Goal: Task Accomplishment & Management: Manage account settings

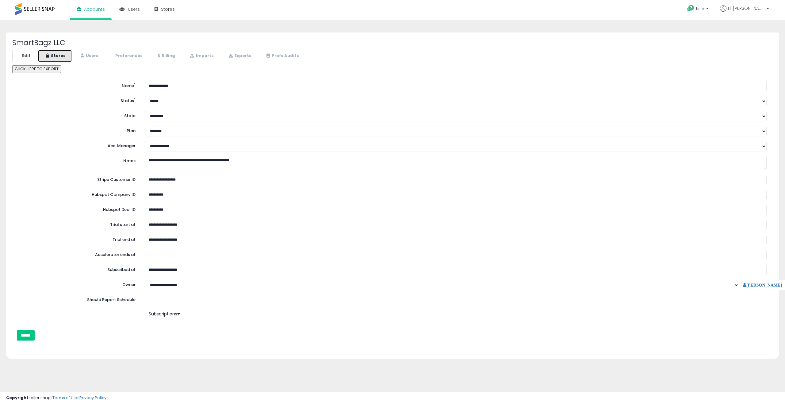
click at [55, 55] on link "Stores" at bounding box center [55, 56] width 34 height 13
click at [59, 54] on link "Stores" at bounding box center [55, 56] width 34 height 13
click at [58, 53] on link "Stores" at bounding box center [55, 56] width 34 height 13
click at [61, 55] on link "Stores" at bounding box center [55, 56] width 34 height 13
click at [61, 54] on link "Stores" at bounding box center [55, 56] width 34 height 13
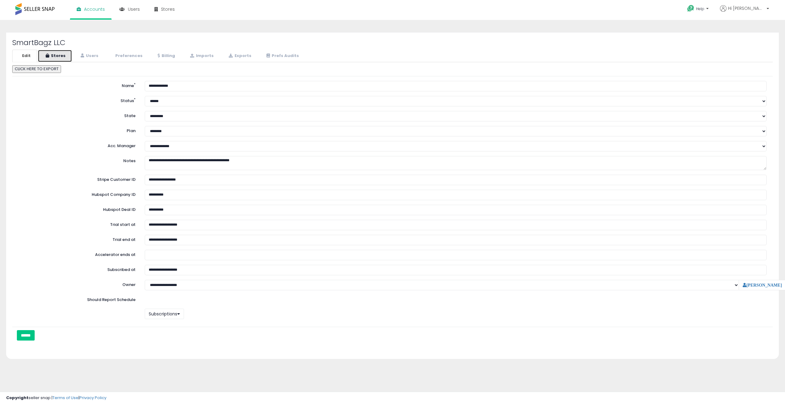
click at [67, 54] on link "Stores" at bounding box center [55, 56] width 34 height 13
click at [61, 53] on link "Stores" at bounding box center [55, 56] width 34 height 13
select select "**"
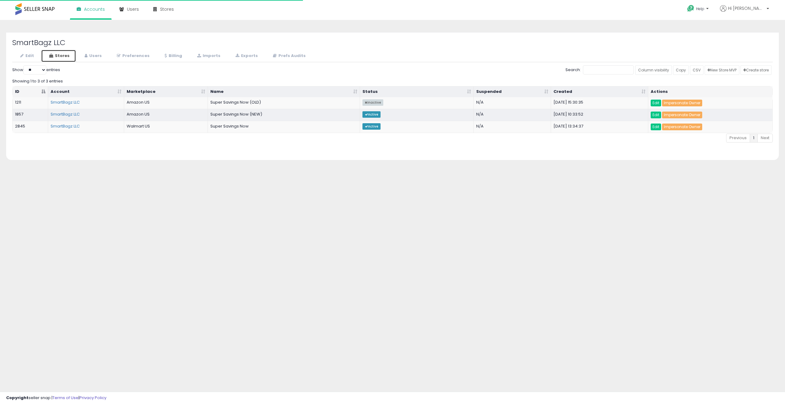
click at [61, 55] on link "Stores" at bounding box center [58, 56] width 35 height 13
select select "**"
click at [678, 116] on link "Impersonate Owner" at bounding box center [682, 115] width 40 height 7
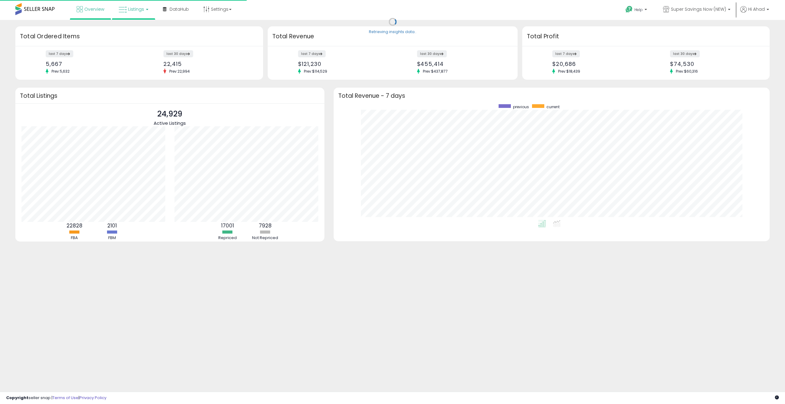
scroll to position [116, 424]
click at [132, 15] on link "Listings" at bounding box center [133, 9] width 39 height 18
click at [142, 30] on icon at bounding box center [138, 30] width 27 height 8
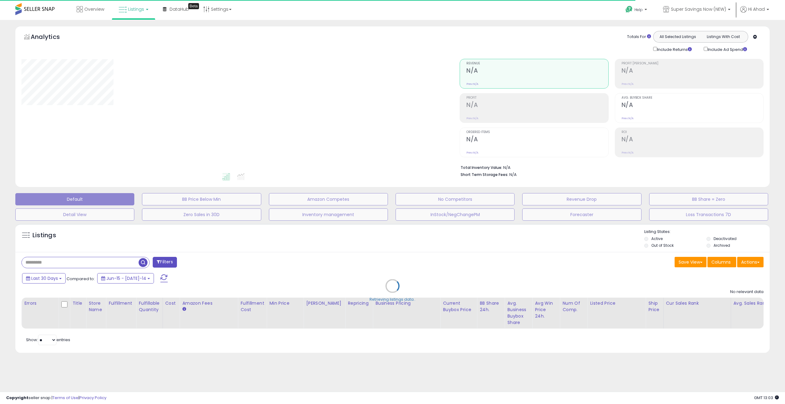
click at [72, 262] on div "Retrieving listings data.." at bounding box center [392, 291] width 763 height 140
click at [64, 262] on div "Retrieving listings data.." at bounding box center [392, 291] width 763 height 140
click at [69, 262] on div "Retrieving listings data.." at bounding box center [392, 291] width 763 height 140
click at [78, 262] on div "Retrieving listings data.." at bounding box center [392, 291] width 763 height 140
click at [64, 262] on div "Retrieving listings data.." at bounding box center [392, 291] width 763 height 140
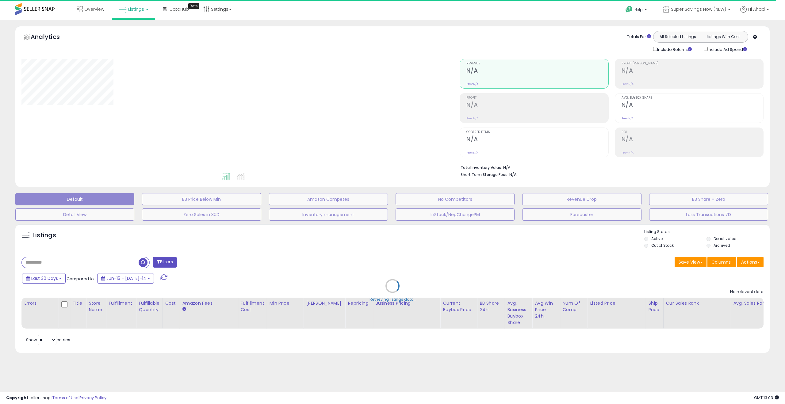
click at [63, 265] on div "Retrieving listings data.." at bounding box center [392, 291] width 763 height 140
click at [58, 264] on div "Retrieving listings data.." at bounding box center [392, 291] width 763 height 140
click at [66, 263] on div "Retrieving listings data.." at bounding box center [392, 291] width 763 height 140
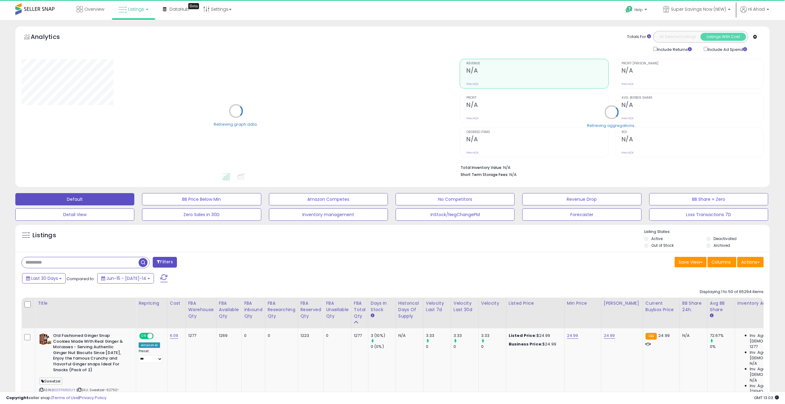
select select "**"
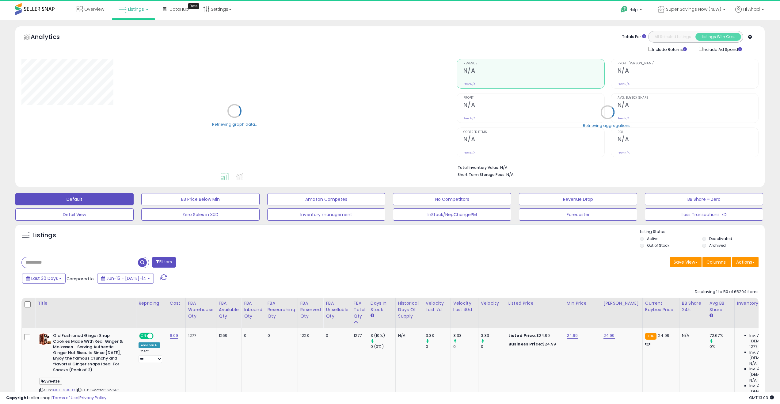
click at [53, 259] on input "text" at bounding box center [80, 262] width 116 height 11
paste input "**********"
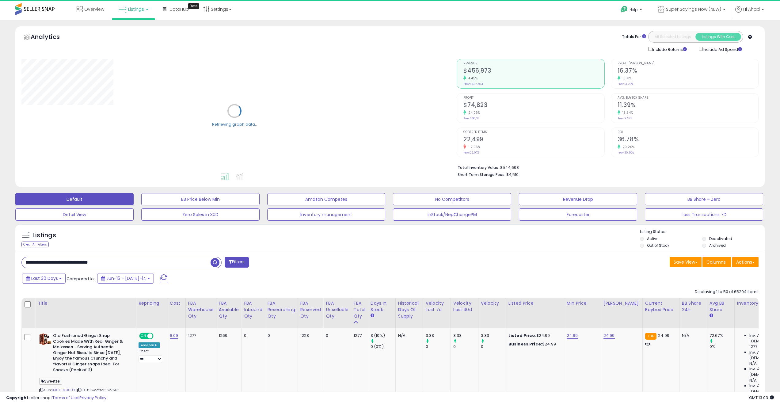
type input "**********"
click at [213, 262] on span "button" at bounding box center [215, 262] width 9 height 9
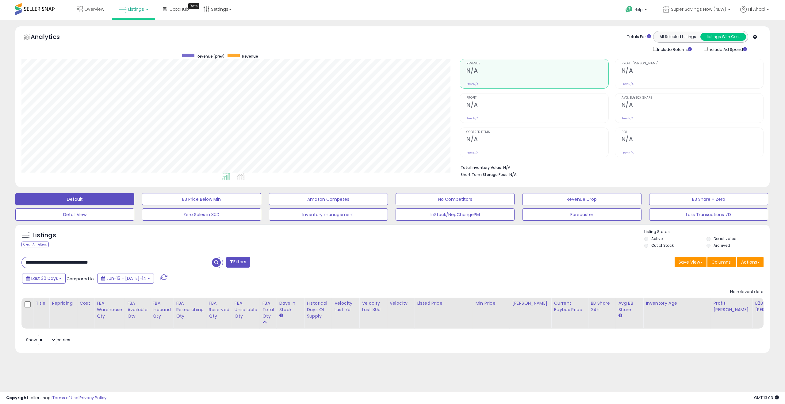
scroll to position [126, 438]
click at [47, 277] on span "Last 30 Days" at bounding box center [44, 278] width 27 height 6
type input "**********"
click at [57, 292] on li "Last 7 Days" at bounding box center [49, 291] width 49 height 8
click at [170, 273] on div "Last 7 Days Compared to: Jul-31 - Aug-06 Apply" at bounding box center [299, 278] width 556 height 12
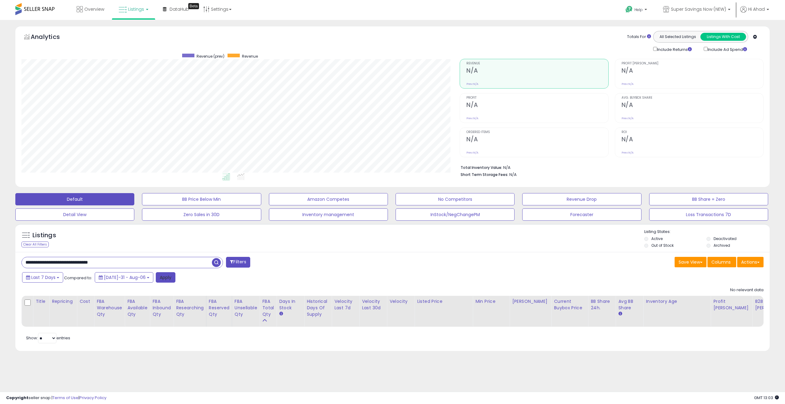
click at [163, 276] on button "Apply" at bounding box center [166, 277] width 20 height 10
click at [129, 261] on input "**********" at bounding box center [117, 262] width 190 height 11
type input "**********"
click at [759, 13] on p "Hi Ahad" at bounding box center [754, 10] width 29 height 8
click at [747, 64] on link "Stop impersonating" at bounding box center [743, 65] width 40 height 6
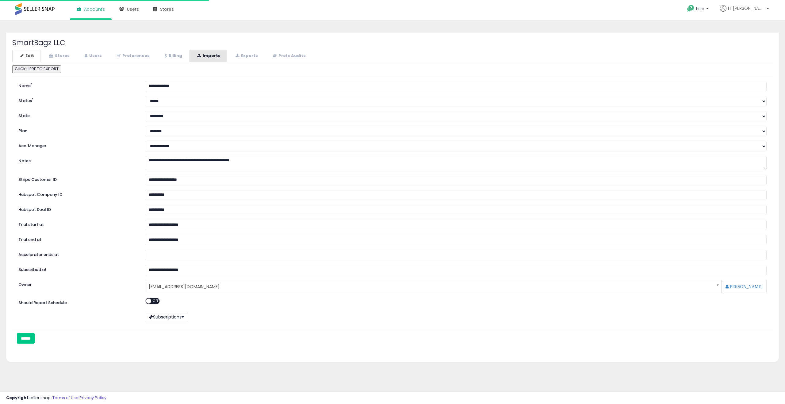
click at [202, 59] on link "Imports" at bounding box center [208, 56] width 38 height 13
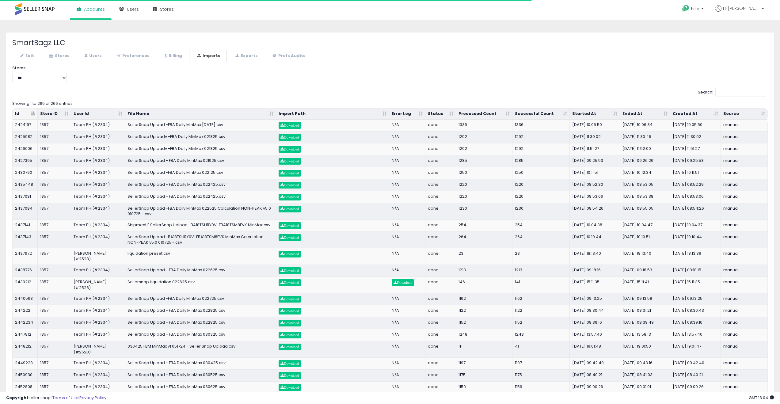
click at [614, 112] on th "Started At" at bounding box center [595, 113] width 50 height 11
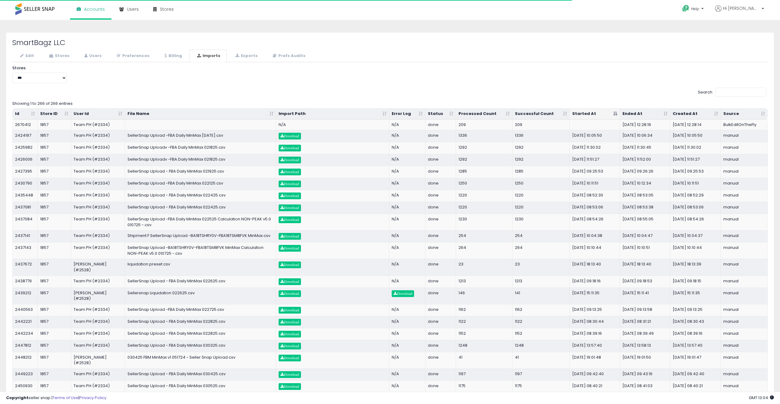
click at [615, 113] on th "Started At" at bounding box center [595, 113] width 50 height 11
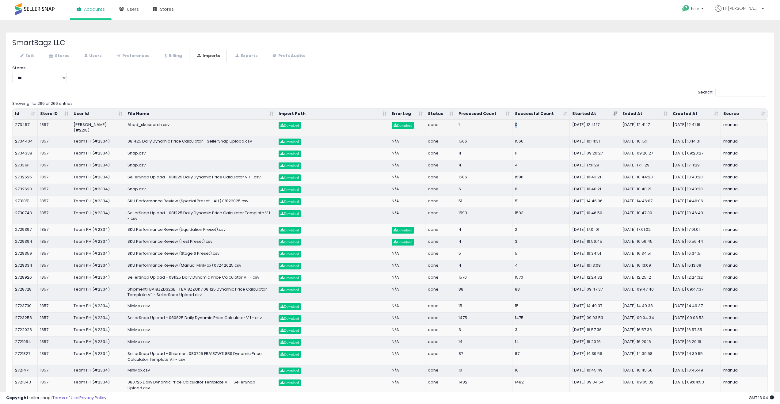
drag, startPoint x: 524, startPoint y: 125, endPoint x: 496, endPoint y: 127, distance: 28.9
click at [496, 127] on tr "2734571 1857 Britney Katz (#2218) Ahad_skusearch.csv Download Download done 1 0…" at bounding box center [390, 128] width 755 height 16
click at [408, 127] on span "Download" at bounding box center [403, 126] width 19 height 4
click at [290, 126] on span "Download" at bounding box center [289, 126] width 19 height 4
click at [61, 57] on link "Stores" at bounding box center [58, 56] width 35 height 13
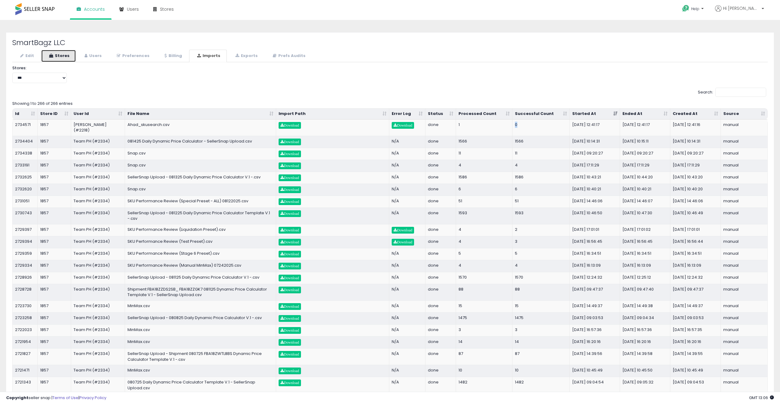
click at [61, 57] on link "Stores" at bounding box center [58, 56] width 35 height 13
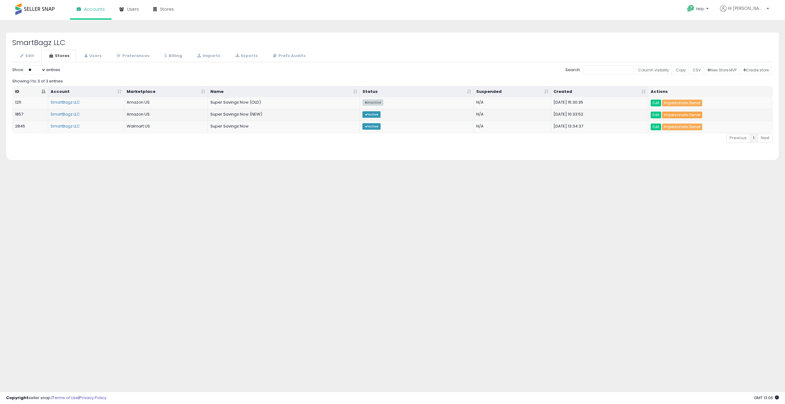
click at [674, 115] on link "Impersonate Owner" at bounding box center [682, 115] width 40 height 7
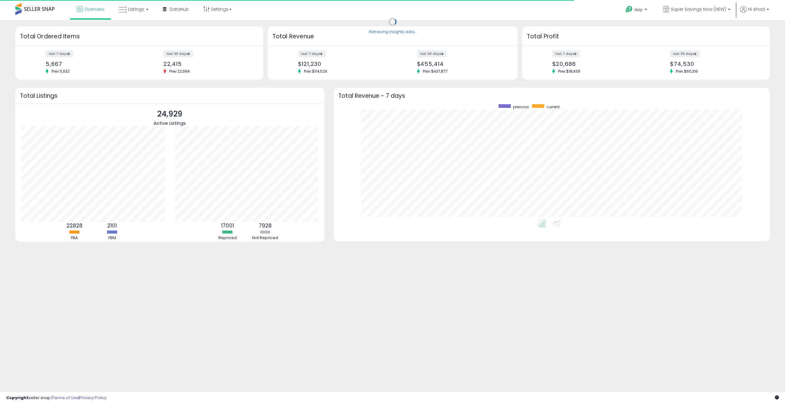
scroll to position [116, 424]
click at [138, 14] on link "Listings" at bounding box center [133, 9] width 39 height 18
click at [141, 30] on icon at bounding box center [138, 30] width 27 height 8
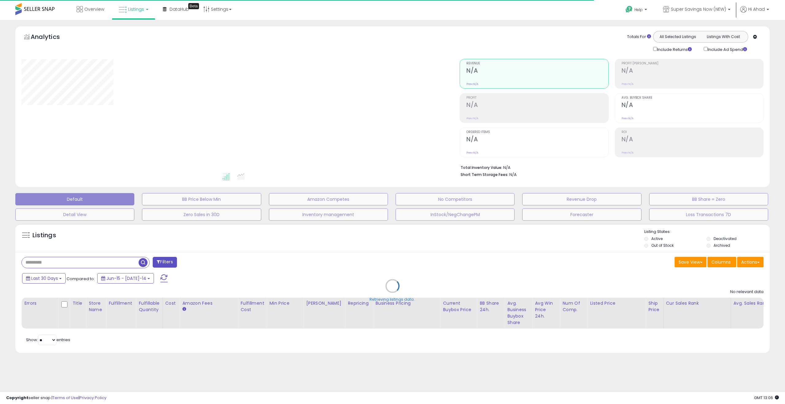
click at [750, 264] on div "Retrieving listings data.." at bounding box center [392, 291] width 763 height 140
click at [757, 264] on div "Retrieving listings data.." at bounding box center [392, 291] width 763 height 140
click at [752, 264] on div "Retrieving listings data.." at bounding box center [392, 291] width 763 height 140
click at [753, 260] on div "Retrieving listings data.." at bounding box center [392, 291] width 763 height 140
click at [753, 261] on div "Retrieving listings data.." at bounding box center [392, 291] width 763 height 140
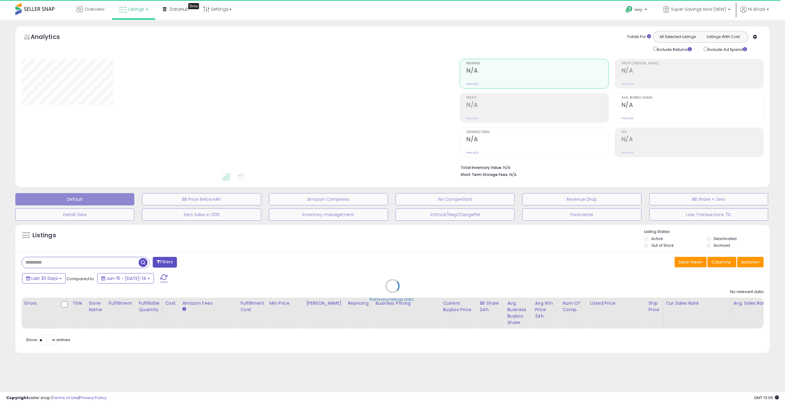
click at [754, 264] on div "Retrieving listings data.." at bounding box center [392, 291] width 763 height 140
click at [754, 263] on div "Retrieving listings data.." at bounding box center [392, 291] width 763 height 140
click at [754, 266] on div "Retrieving listings data.." at bounding box center [392, 291] width 763 height 140
click at [755, 263] on div "Retrieving listings data.." at bounding box center [392, 291] width 763 height 140
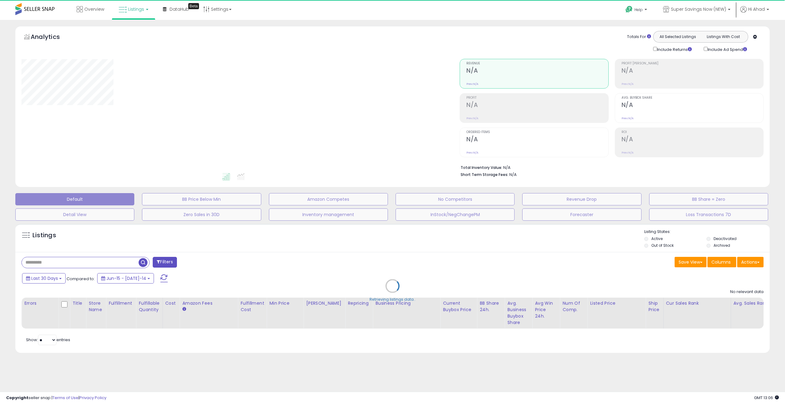
click at [755, 265] on div "Retrieving listings data.." at bounding box center [392, 291] width 763 height 140
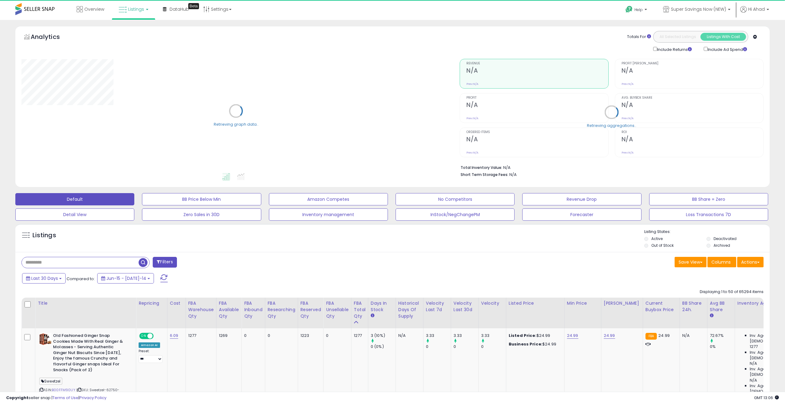
select select "**"
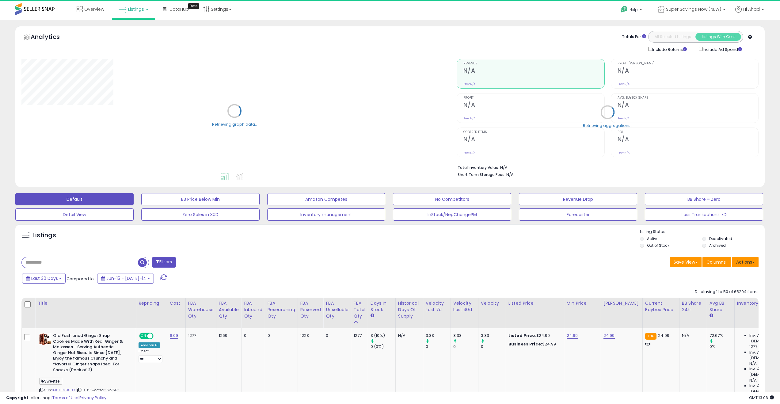
click at [755, 265] on button "Actions" at bounding box center [745, 262] width 26 height 10
click at [741, 275] on link "Import" at bounding box center [720, 275] width 67 height 10
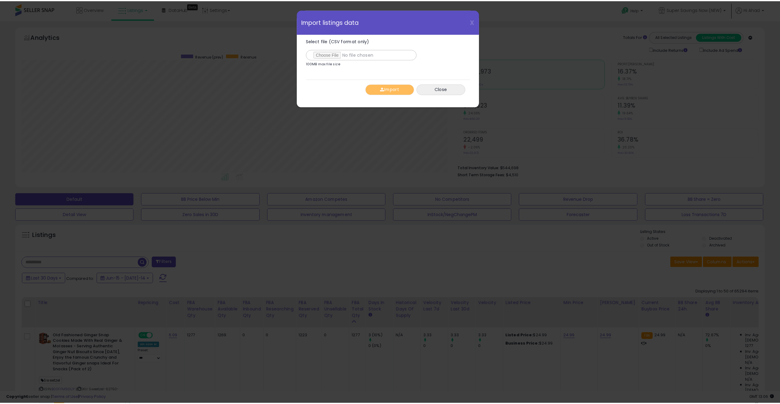
scroll to position [126, 438]
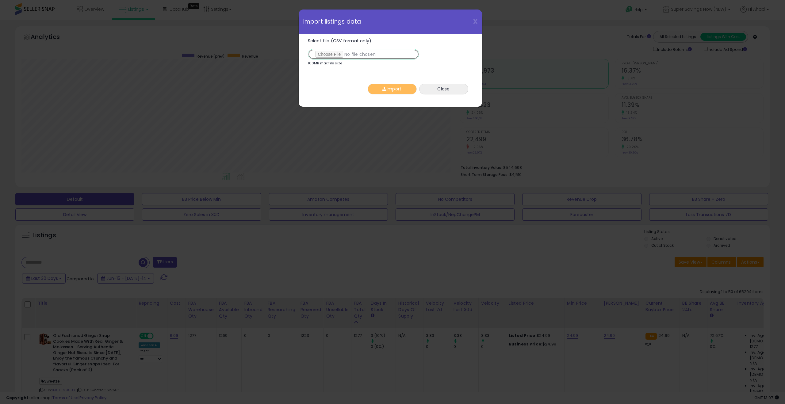
click at [334, 54] on input "Select file (CSV format only)" at bounding box center [363, 54] width 111 height 10
type input "**********"
click at [393, 89] on button "Import" at bounding box center [391, 89] width 49 height 11
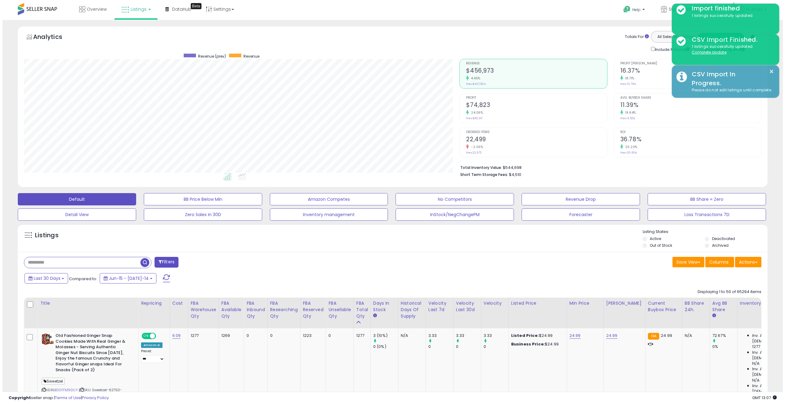
scroll to position [306353, 306043]
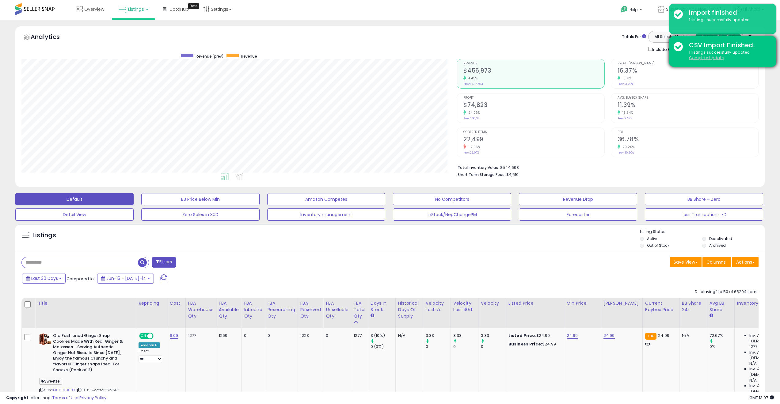
click at [698, 59] on u "Complete Update" at bounding box center [706, 57] width 35 height 5
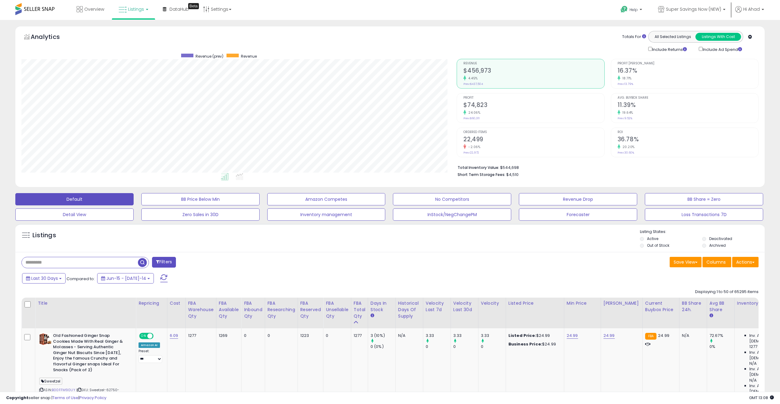
scroll to position [126, 436]
click at [108, 264] on input "text" at bounding box center [80, 262] width 116 height 11
paste input "***"
type input "***"
click at [154, 263] on input "***" at bounding box center [116, 262] width 189 height 11
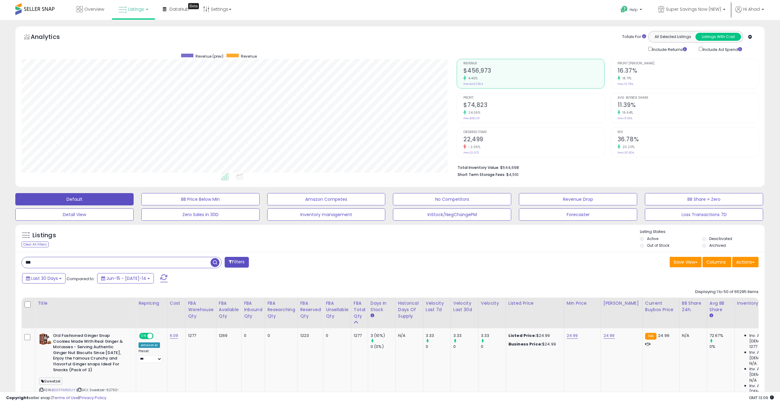
click at [154, 263] on input "***" at bounding box center [116, 262] width 189 height 11
click at [756, 10] on span "Hi Ahad" at bounding box center [751, 9] width 17 height 6
click at [743, 63] on link "Stop impersonating" at bounding box center [738, 65] width 40 height 6
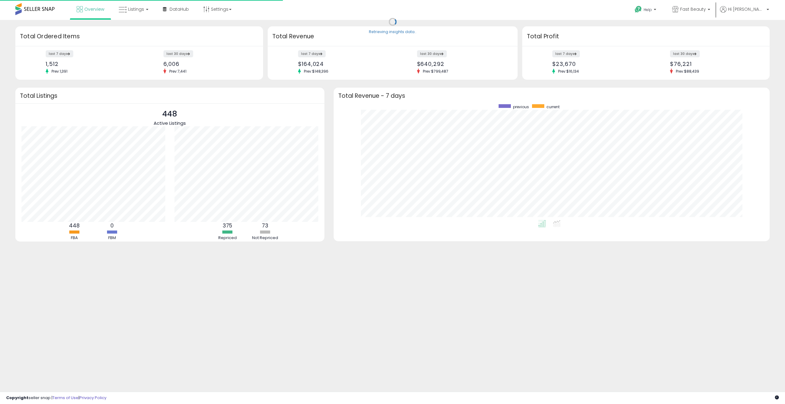
scroll to position [116, 424]
click at [131, 13] on link "Listings" at bounding box center [133, 9] width 39 height 18
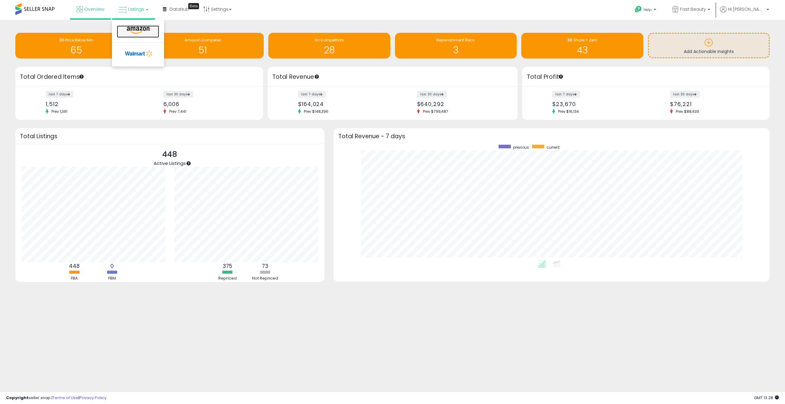
click at [139, 29] on icon at bounding box center [138, 30] width 27 height 8
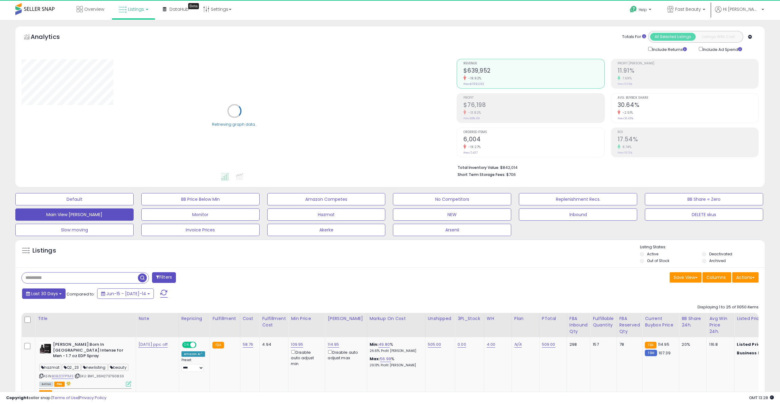
click at [59, 292] on button "Last 30 Days" at bounding box center [44, 293] width 44 height 10
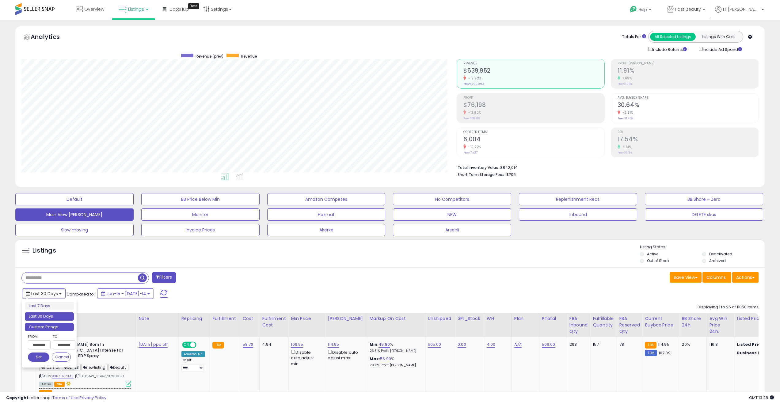
scroll to position [126, 436]
click li "Custom Range"
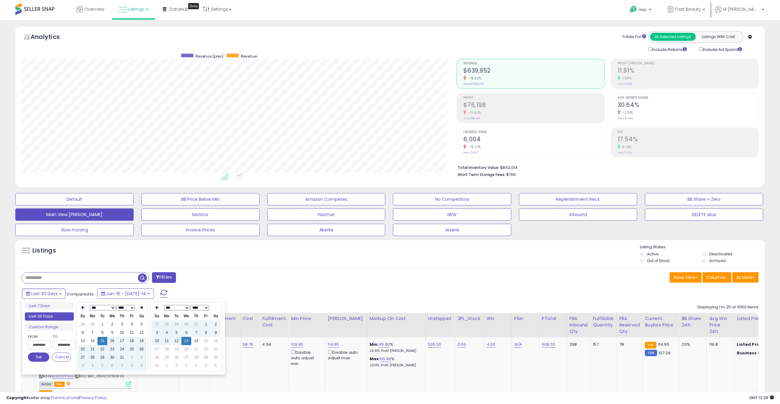
type input "**********"
click icon
click td "13"
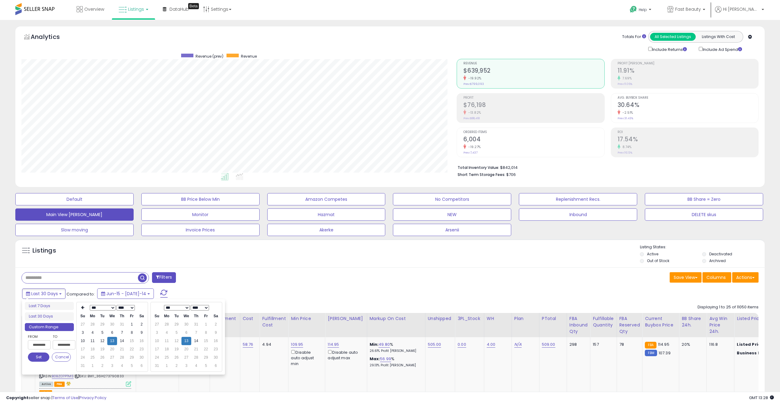
type input "**********"
click button "Set"
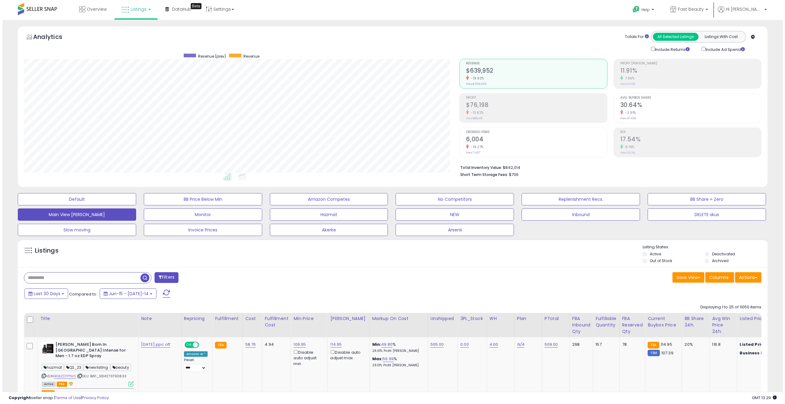
scroll to position [126, 436]
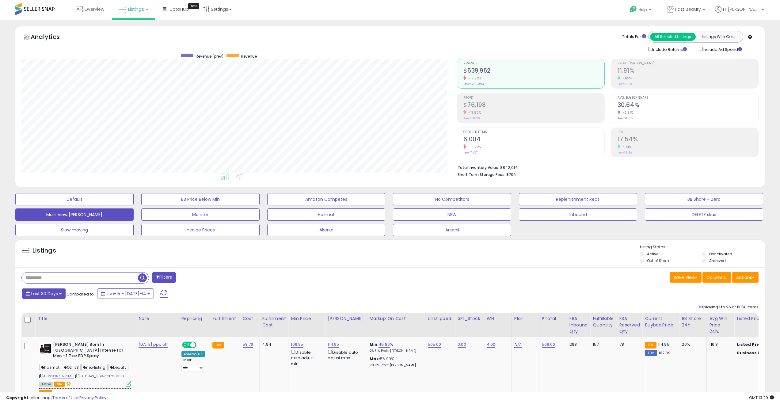
click at [56, 294] on span "Last 30 Days" at bounding box center [44, 294] width 27 height 6
click at [57, 294] on span "Last 30 Days" at bounding box center [44, 294] width 27 height 6
click at [51, 326] on li "Custom Range" at bounding box center [49, 327] width 49 height 8
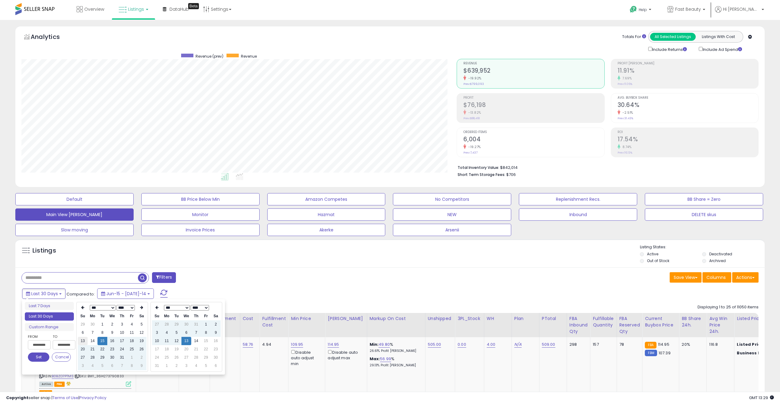
click at [84, 340] on td "13" at bounding box center [83, 341] width 10 height 8
type input "**********"
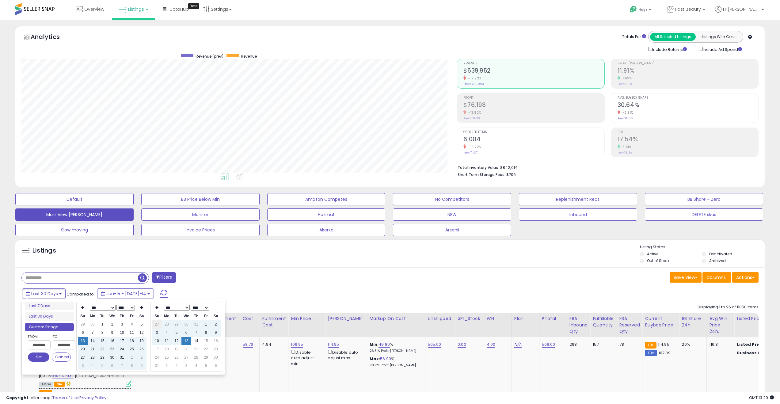
type input "**********"
click at [141, 307] on icon at bounding box center [141, 308] width 3 height 4
type input "**********"
click at [113, 342] on td "13" at bounding box center [112, 341] width 10 height 8
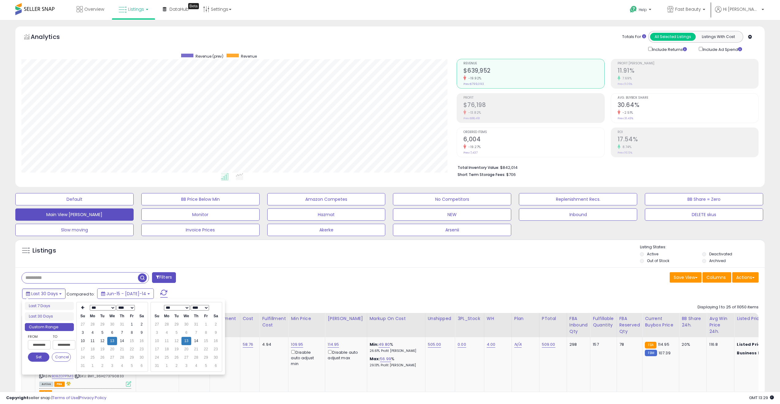
click at [35, 358] on button "Set" at bounding box center [38, 356] width 21 height 9
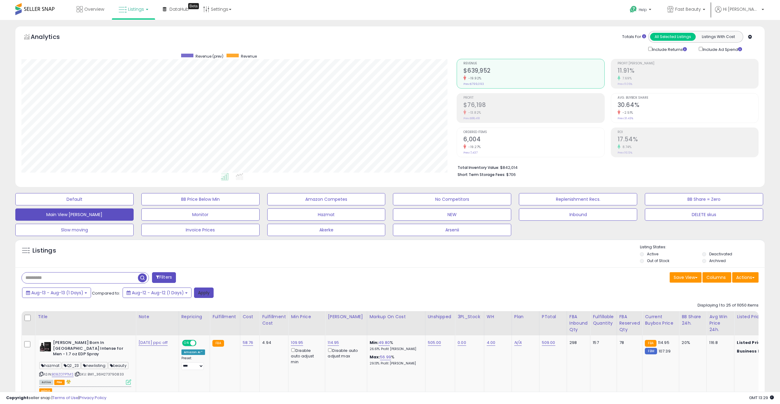
click at [210, 291] on button "Apply" at bounding box center [204, 292] width 20 height 10
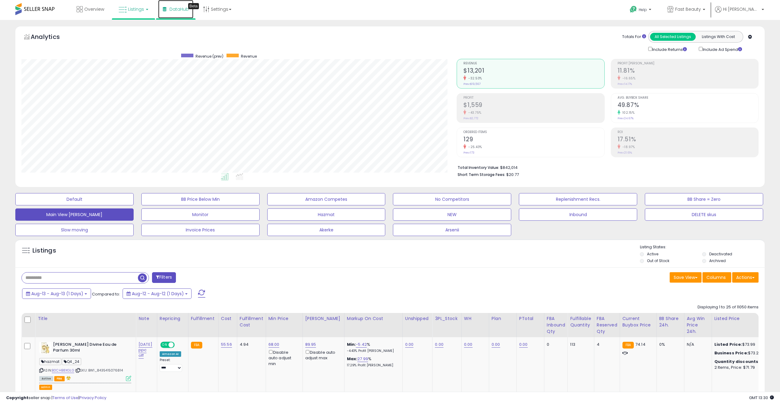
click at [168, 10] on link "DataHub Beta" at bounding box center [175, 9] width 35 height 18
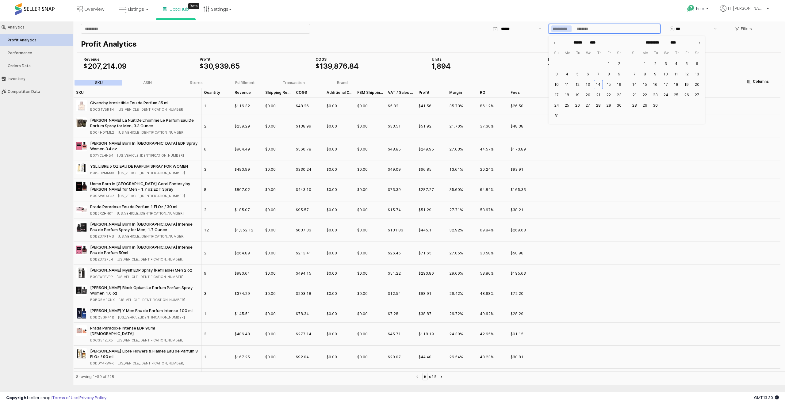
click at [573, 29] on span "App Frame" at bounding box center [573, 28] width 4 height 7
click at [588, 85] on button "13" at bounding box center [587, 84] width 9 height 9
type input "**********"
click at [590, 85] on button "13" at bounding box center [587, 84] width 9 height 9
type input "**********"
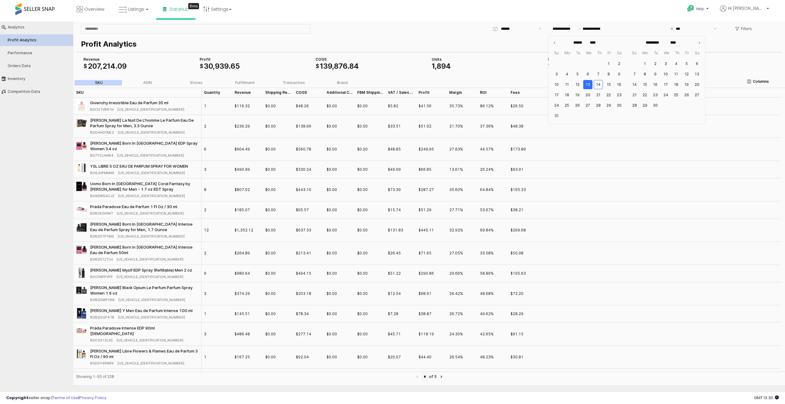
click at [504, 45] on div "Profit Analytics COGS $ 139 , 876 . 84 Revenue $ 207 , 214 . 09 Profit $ 30 , 9…" at bounding box center [429, 54] width 704 height 39
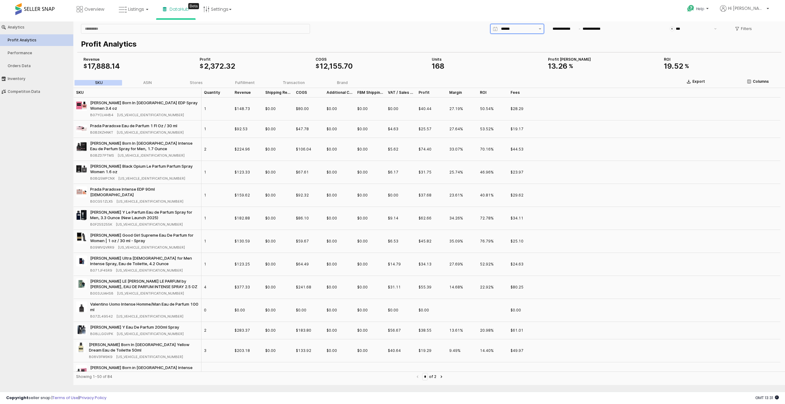
click at [542, 29] on button "Show suggestions" at bounding box center [539, 28] width 7 height 9
click at [401, 23] on div "App Frame" at bounding box center [429, 24] width 117 height 2
click at [732, 29] on button "Filters" at bounding box center [743, 29] width 22 height 10
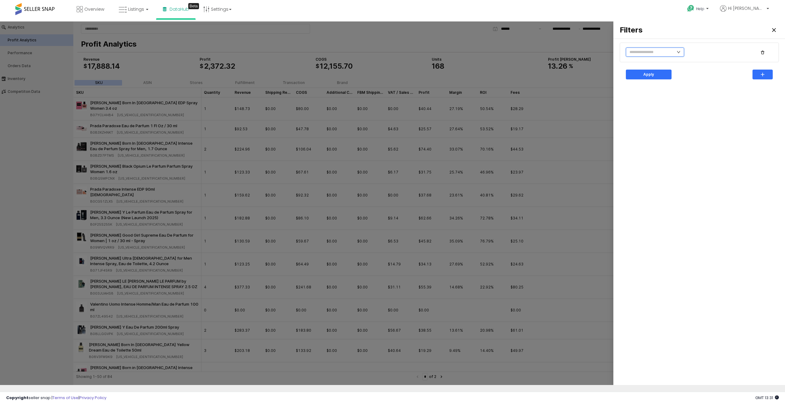
click at [660, 52] on input "text" at bounding box center [655, 52] width 58 height 9
click at [638, 88] on li "Store" at bounding box center [648, 87] width 44 height 10
click at [702, 51] on input "text" at bounding box center [715, 52] width 45 height 6
click at [706, 85] on div "Fast Beauty" at bounding box center [716, 85] width 47 height 5
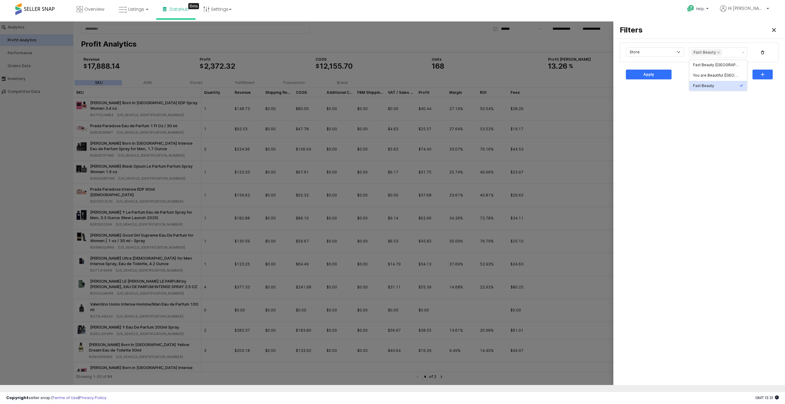
click at [653, 105] on div "Store Fast Beauty Apply" at bounding box center [699, 211] width 164 height 341
click at [652, 74] on p "Apply" at bounding box center [648, 74] width 11 height 5
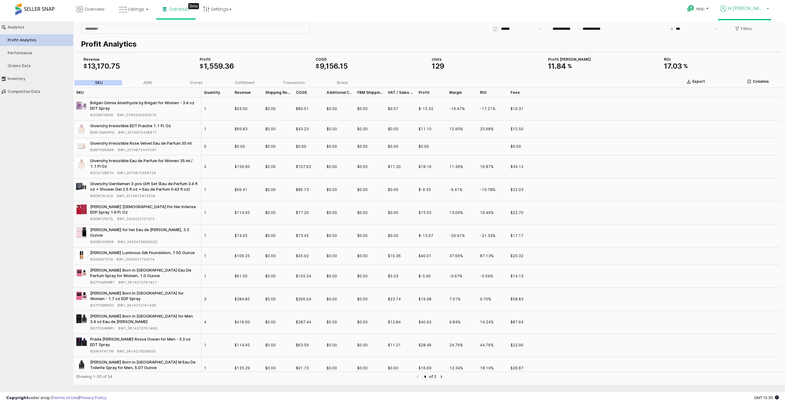
click at [762, 11] on span "Hi [PERSON_NAME]" at bounding box center [746, 8] width 37 height 6
click at [743, 31] on link "Account" at bounding box center [743, 32] width 16 height 6
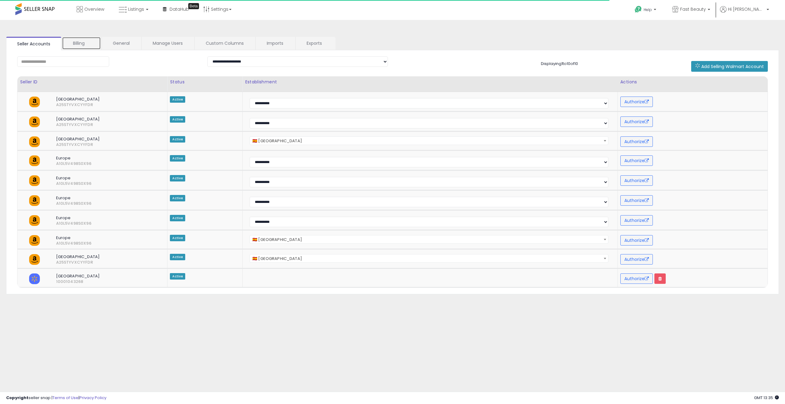
click at [80, 43] on link "Billing" at bounding box center [81, 43] width 39 height 13
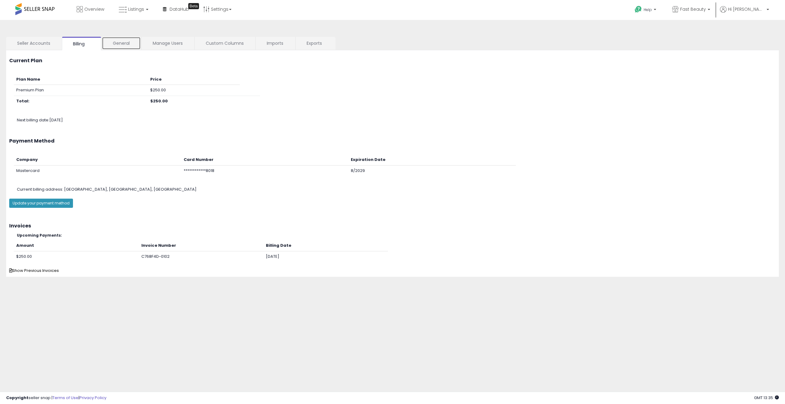
click at [121, 45] on link "General" at bounding box center [121, 43] width 39 height 13
